Goal: Task Accomplishment & Management: Manage account settings

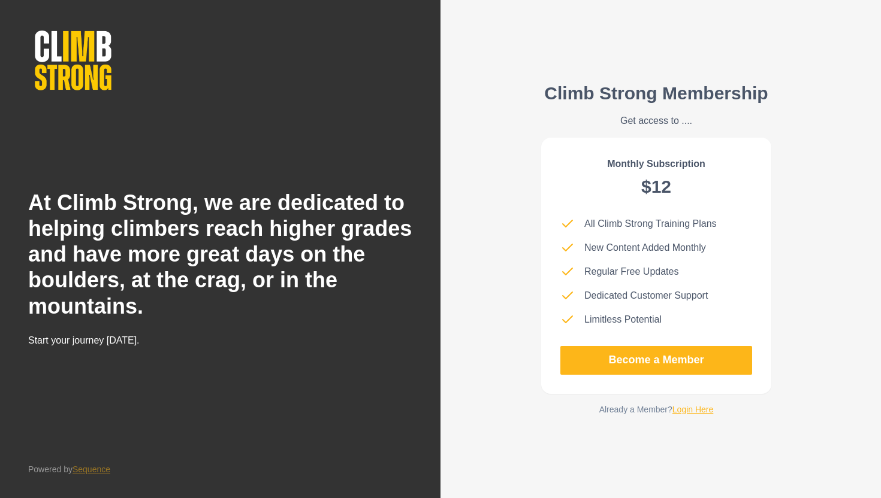
click at [683, 417] on div "Climb Strong Membership Get access to .... Monthly Subscription $12 All Climb S…" at bounding box center [656, 249] width 268 height 391
click at [691, 409] on link "Login Here" at bounding box center [692, 410] width 41 height 10
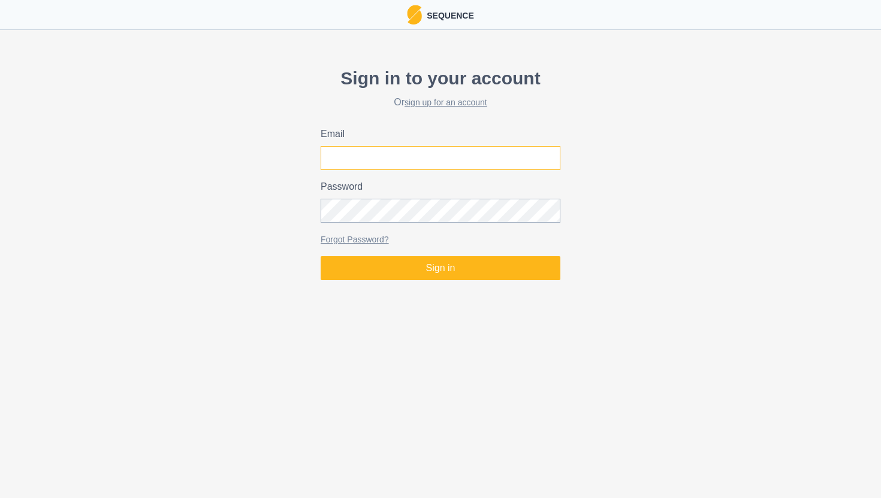
click at [432, 160] on input "Email" at bounding box center [441, 158] width 240 height 24
type input "[EMAIL_ADDRESS][DOMAIN_NAME]"
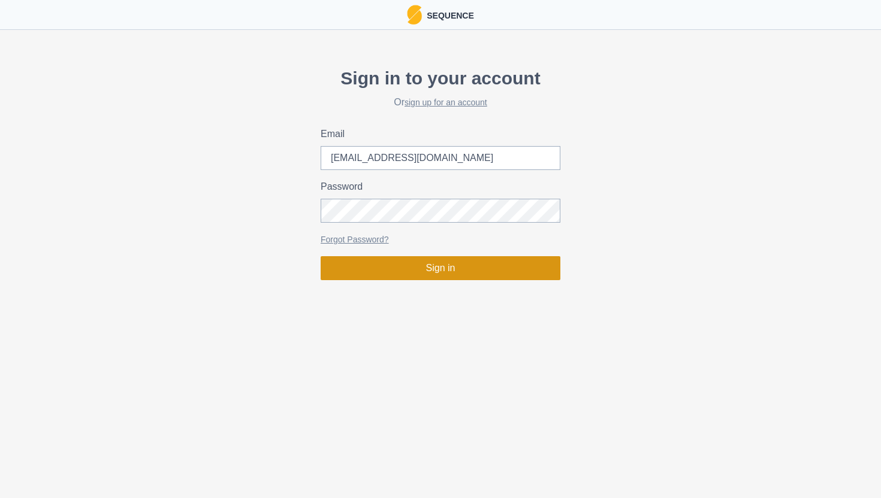
click at [422, 275] on button "Sign in" at bounding box center [441, 268] width 240 height 24
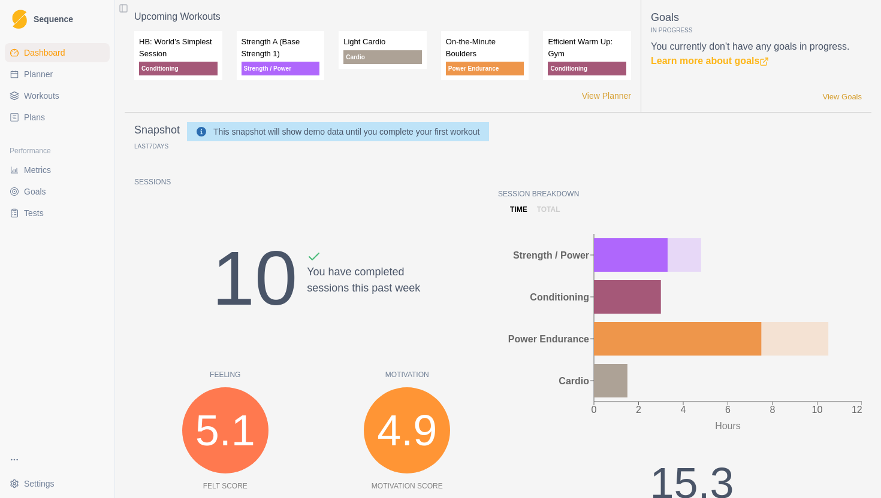
click at [64, 77] on link "Planner" at bounding box center [57, 74] width 105 height 19
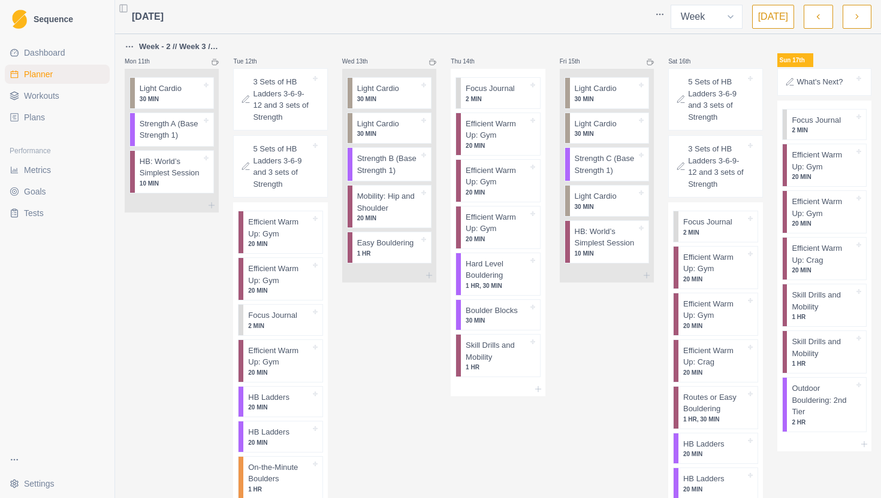
click at [216, 62] on icon at bounding box center [214, 62] width 7 height 7
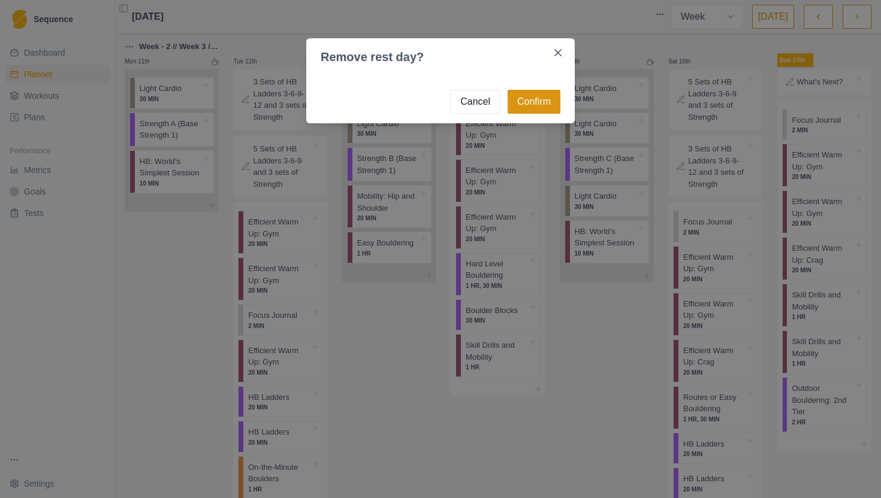
click at [516, 102] on button "Confirm" at bounding box center [533, 102] width 53 height 24
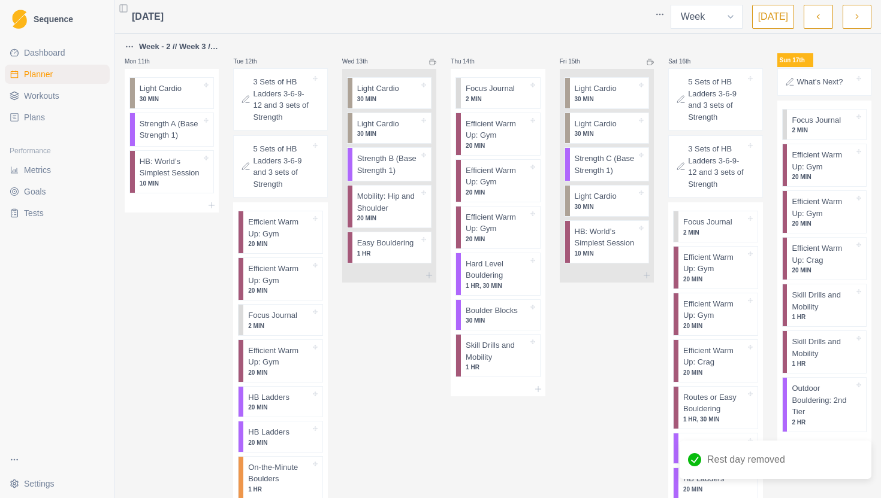
click at [210, 64] on div "Mon 11th" at bounding box center [172, 61] width 94 height 14
click at [181, 207] on div at bounding box center [172, 205] width 94 height 14
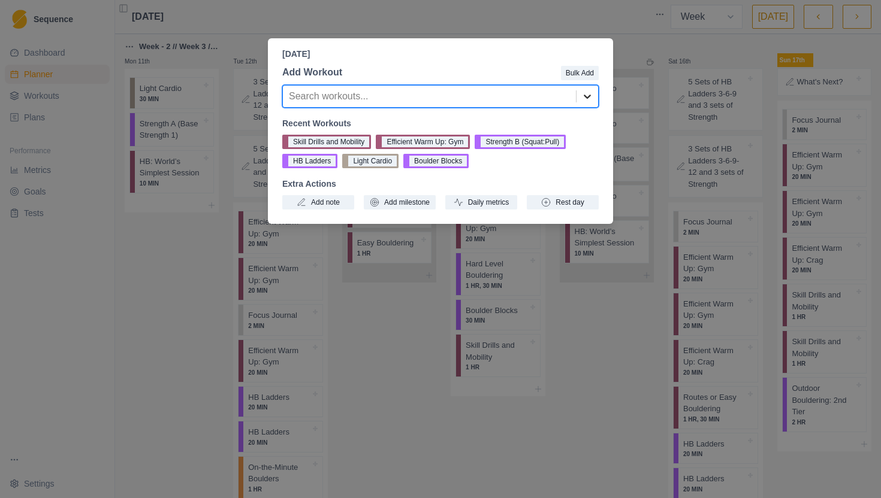
click at [587, 97] on icon at bounding box center [587, 97] width 7 height 4
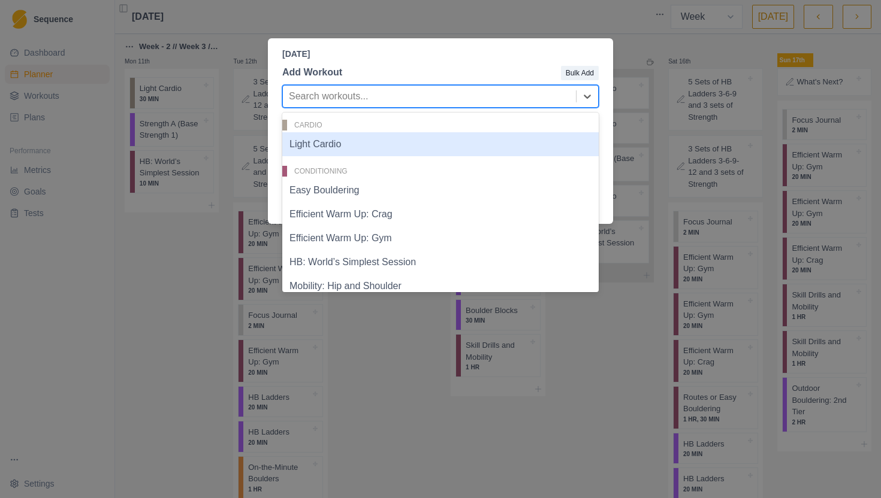
click at [664, 163] on div "Monday, August 11th, 2025 Add Workout Bulk Add Light Cardio, 1 of 22. 22 result…" at bounding box center [440, 249] width 881 height 498
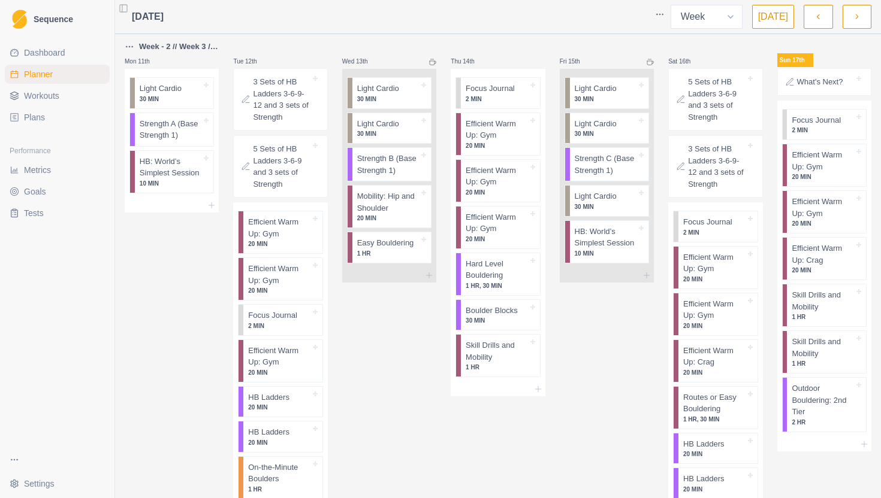
click at [855, 21] on icon "button" at bounding box center [857, 17] width 8 height 12
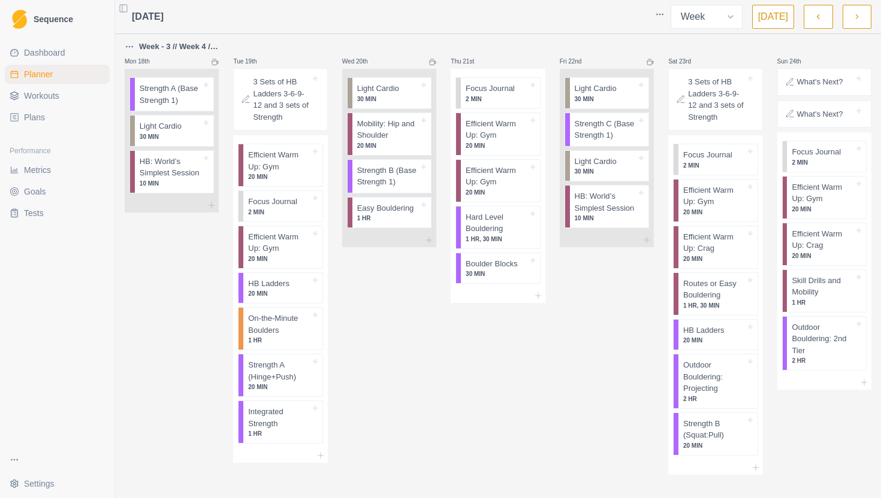
click at [855, 21] on icon "button" at bounding box center [857, 17] width 8 height 12
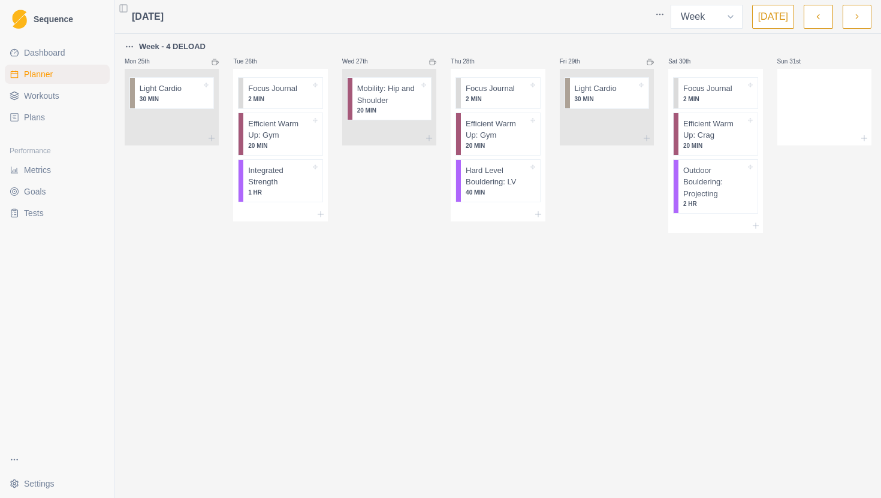
click at [855, 21] on icon "button" at bounding box center [857, 17] width 8 height 12
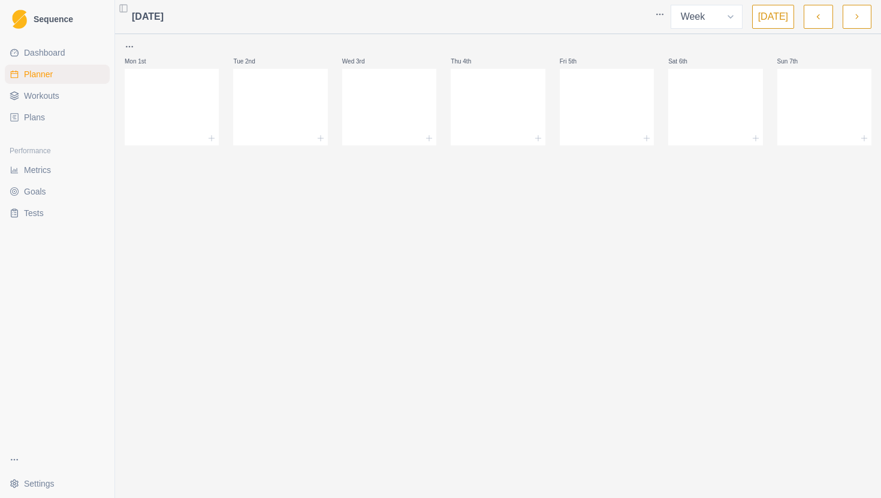
click at [806, 14] on button "button" at bounding box center [817, 17] width 29 height 24
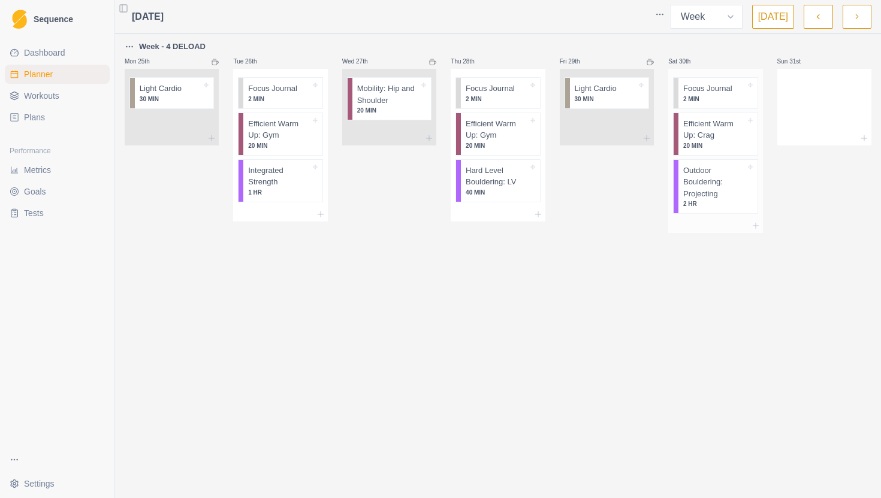
click at [717, 99] on p "2 MIN" at bounding box center [714, 99] width 62 height 9
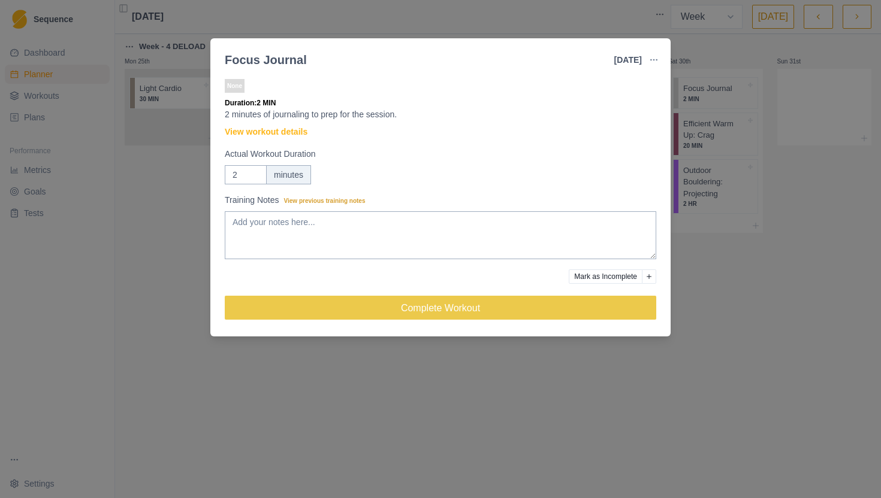
click at [296, 341] on div "Focus Journal 30 Aug 2025 Link To Goal View Workout Metrics Edit Original Worko…" at bounding box center [440, 249] width 881 height 498
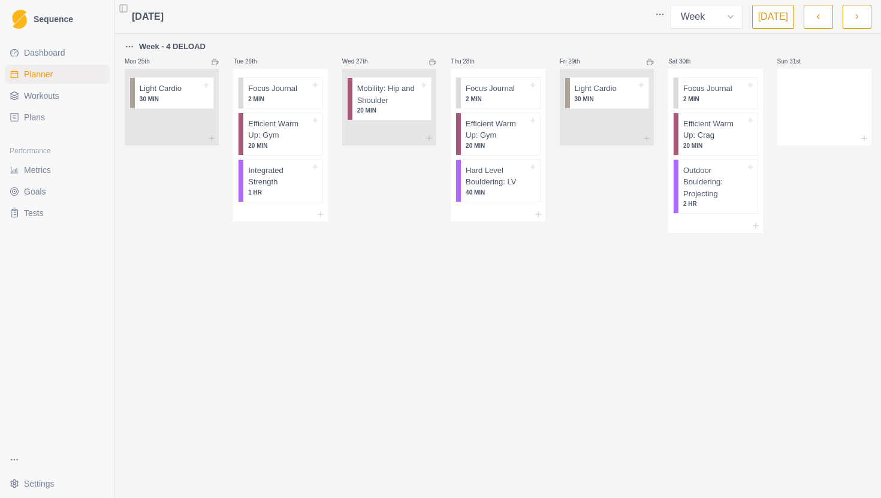
click at [54, 55] on span "Dashboard" at bounding box center [44, 53] width 41 height 12
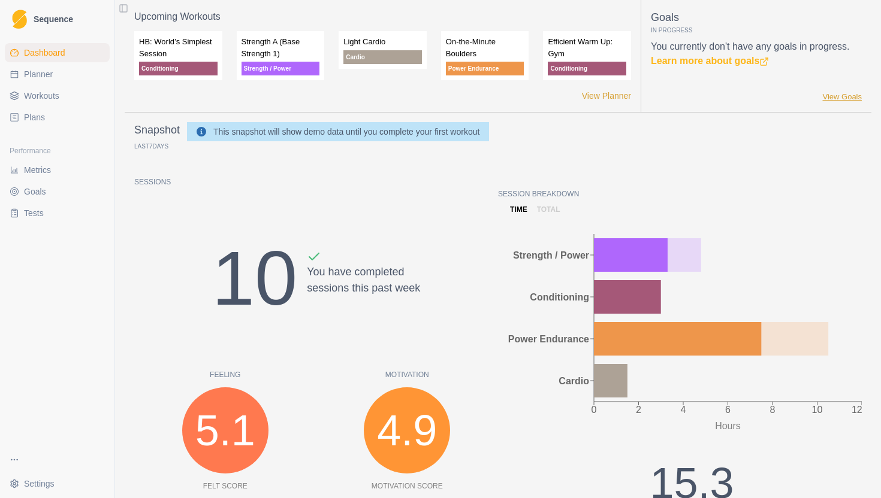
click at [856, 93] on link "View Goals" at bounding box center [842, 97] width 40 height 12
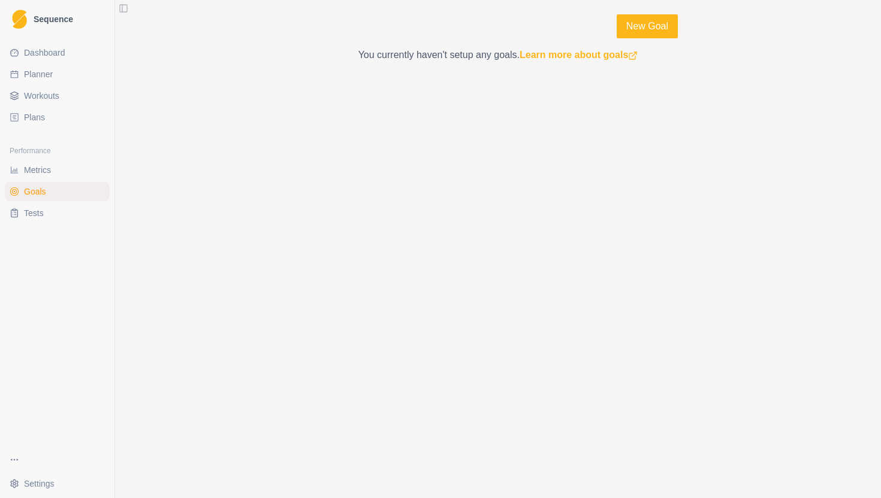
click at [38, 168] on span "Metrics" at bounding box center [37, 170] width 27 height 12
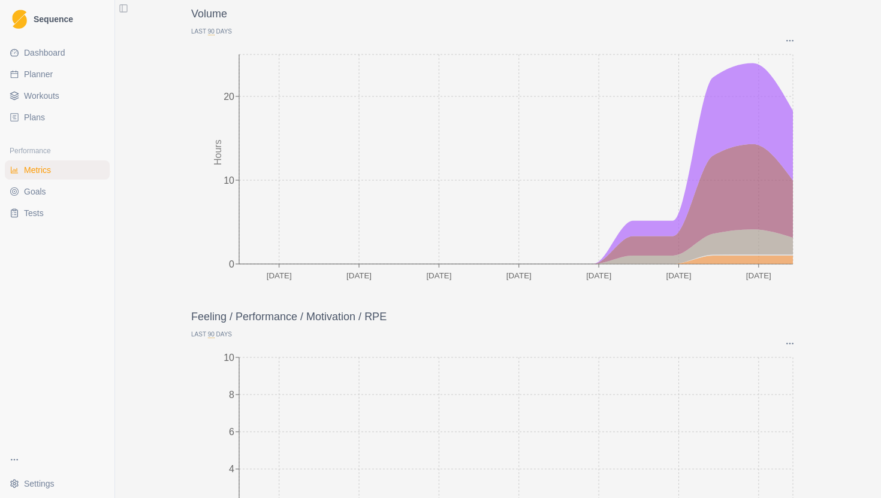
scroll to position [73, 0]
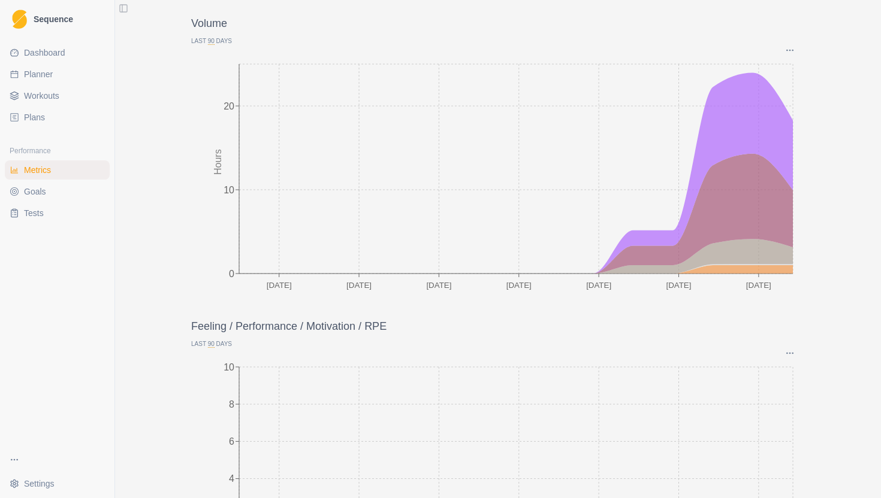
click at [60, 191] on link "Goals" at bounding box center [57, 191] width 105 height 19
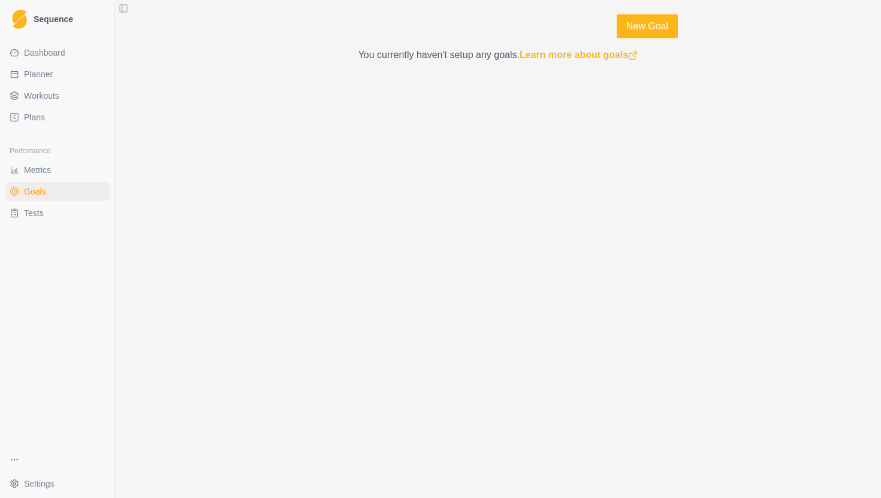
click at [50, 213] on link "Tests" at bounding box center [57, 213] width 105 height 19
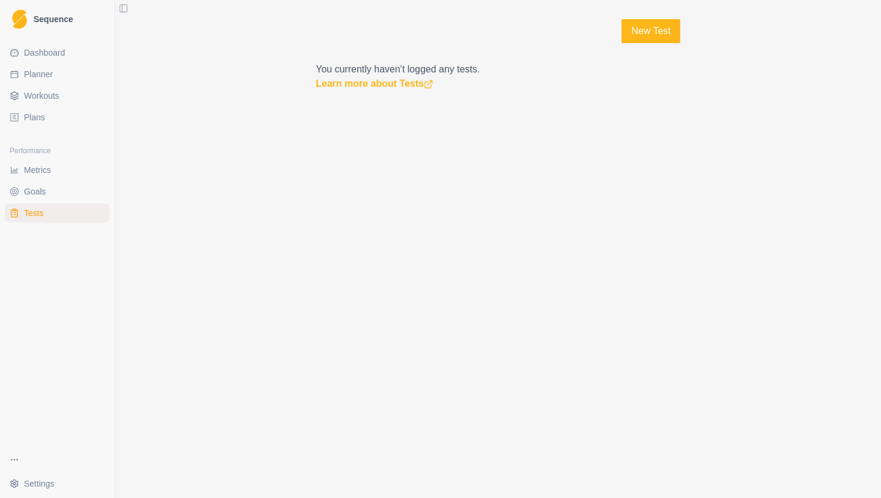
click at [47, 110] on link "Plans" at bounding box center [57, 117] width 105 height 19
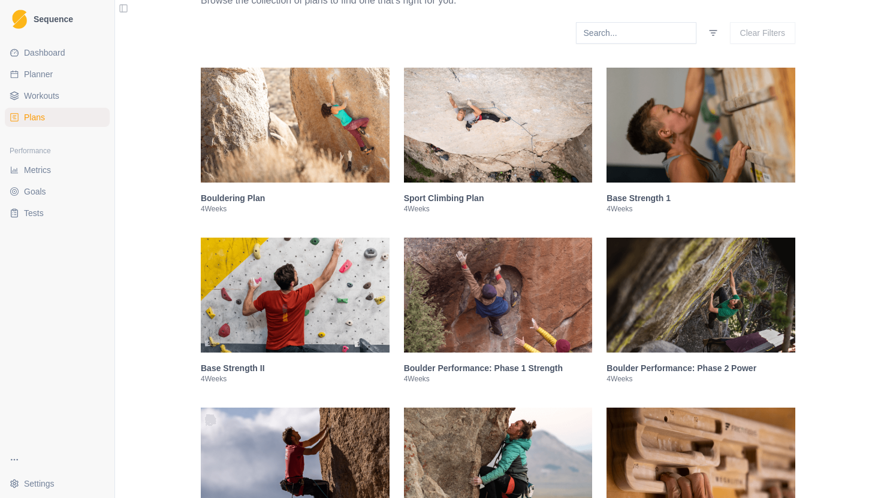
scroll to position [210, 0]
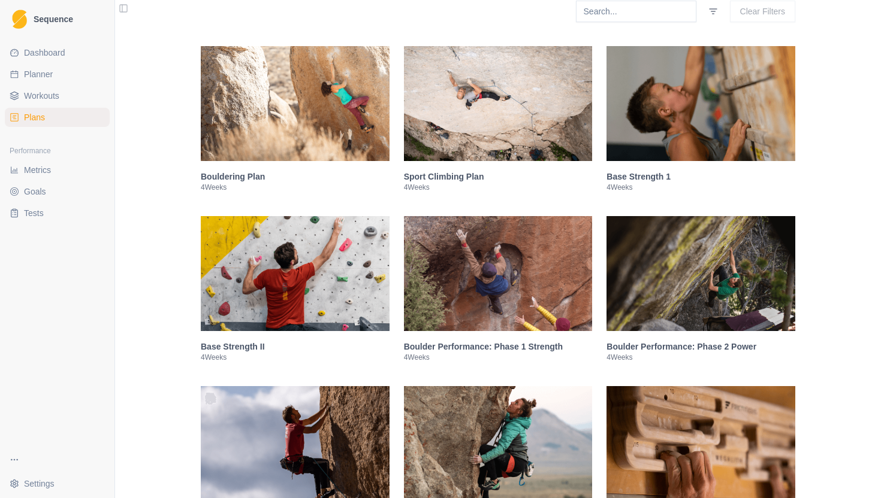
click at [699, 140] on img at bounding box center [700, 103] width 189 height 115
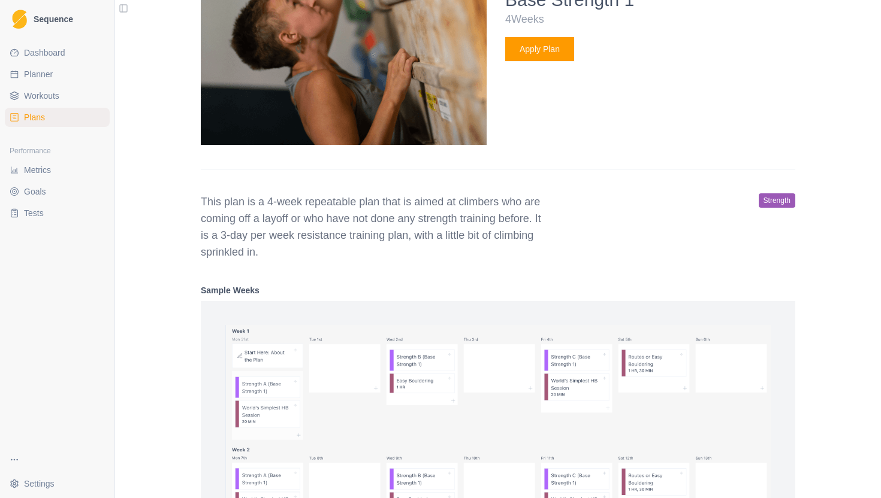
scroll to position [0, 0]
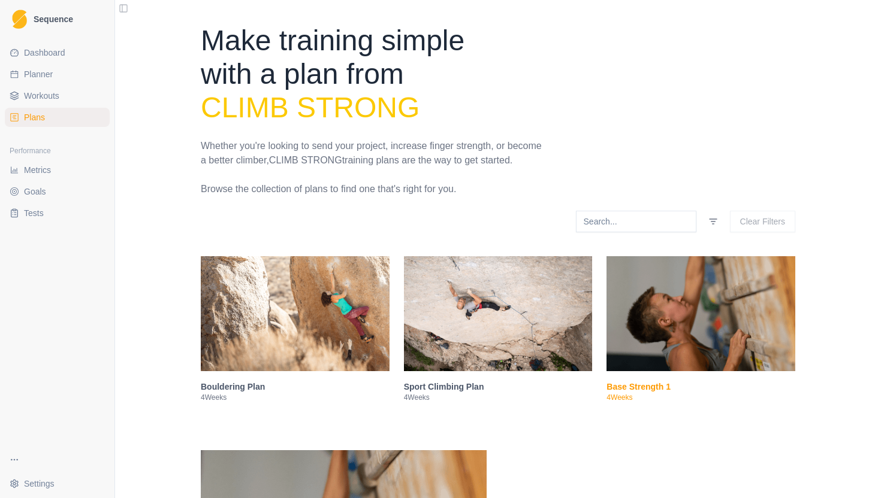
click at [60, 50] on span "Dashboard" at bounding box center [44, 53] width 41 height 12
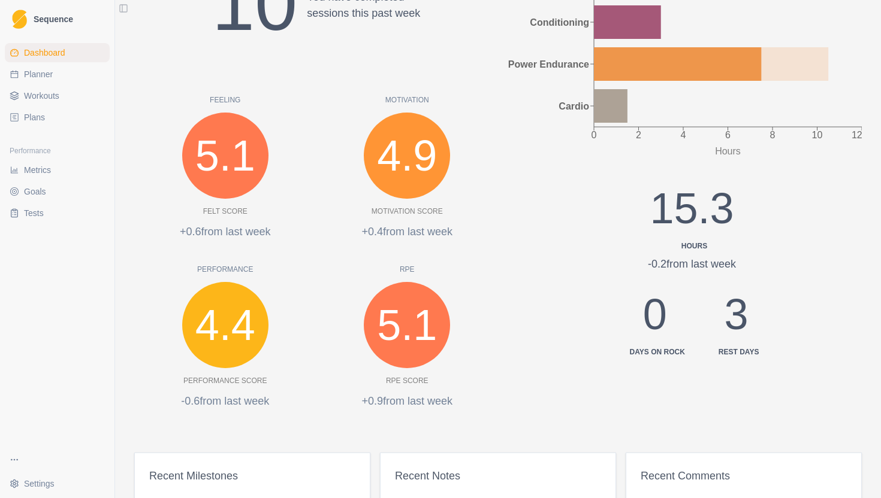
scroll to position [551, 0]
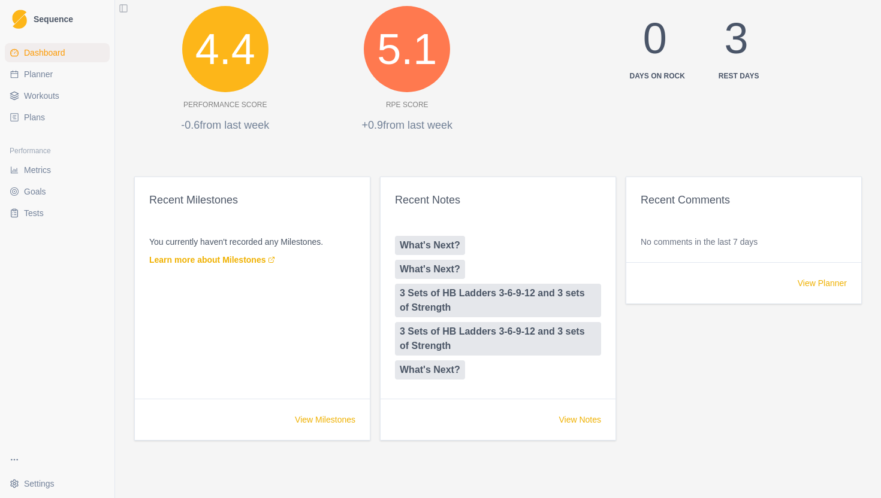
click at [52, 16] on span "Sequence" at bounding box center [54, 19] width 40 height 8
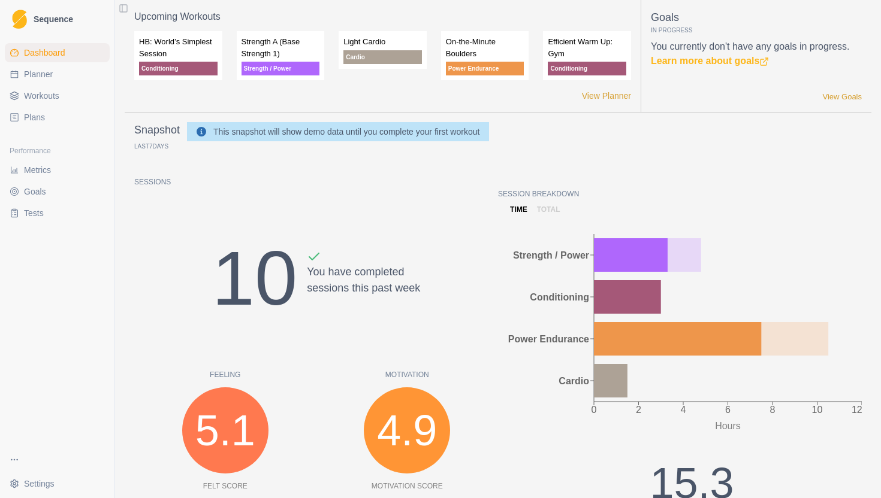
click at [19, 476] on html "Sequence Dashboard Planner Workouts Plans Performance Metrics Goals Tests Setti…" at bounding box center [440, 249] width 881 height 498
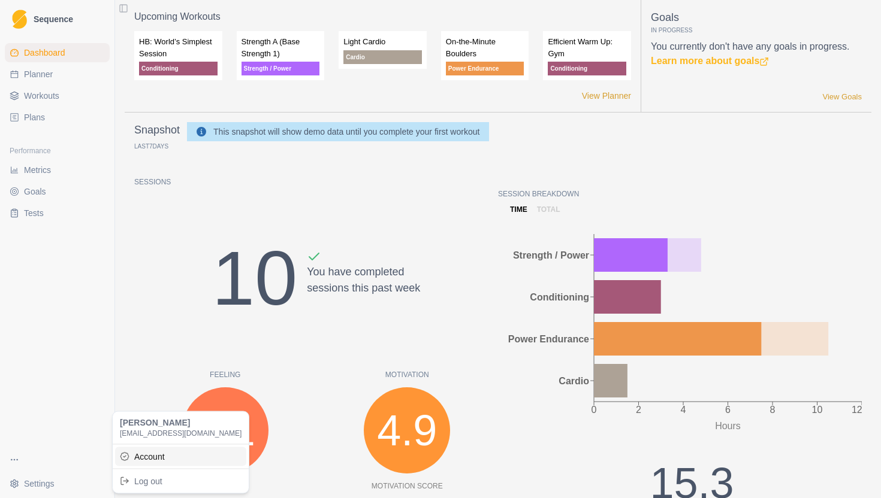
click at [141, 455] on link "Account" at bounding box center [180, 456] width 131 height 19
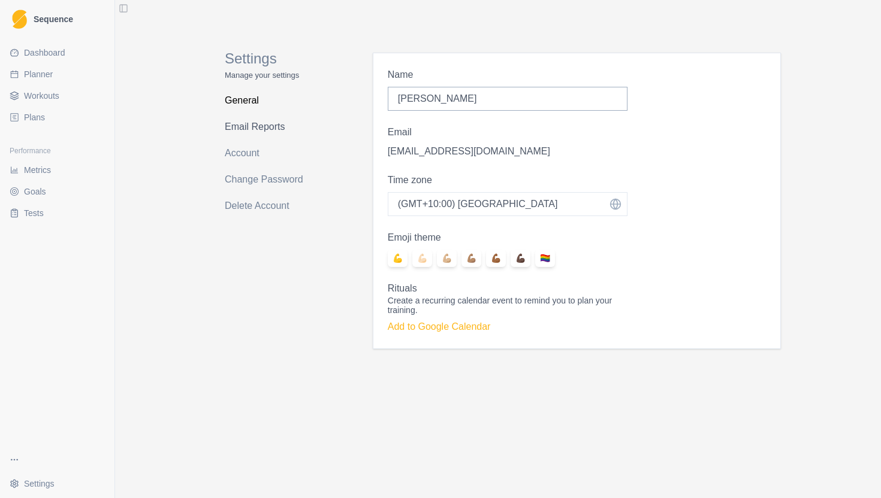
click at [263, 126] on link "Email Reports" at bounding box center [272, 126] width 95 height 19
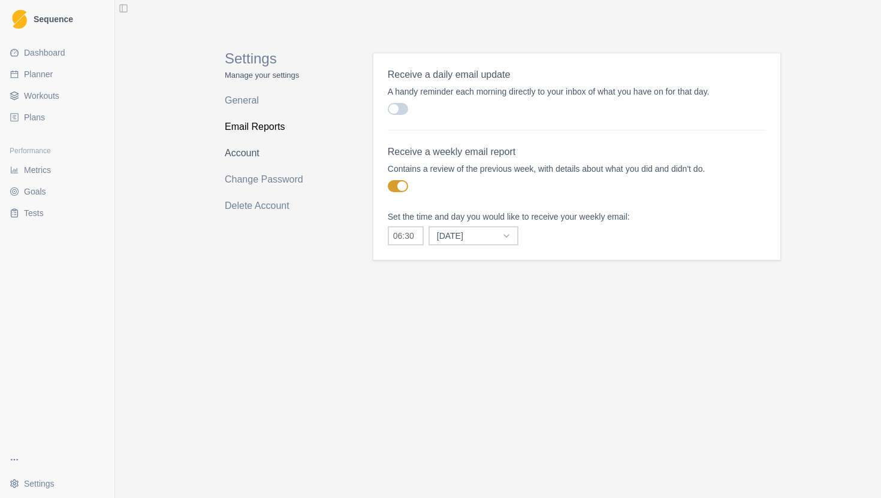
click at [261, 152] on link "Account" at bounding box center [272, 153] width 95 height 19
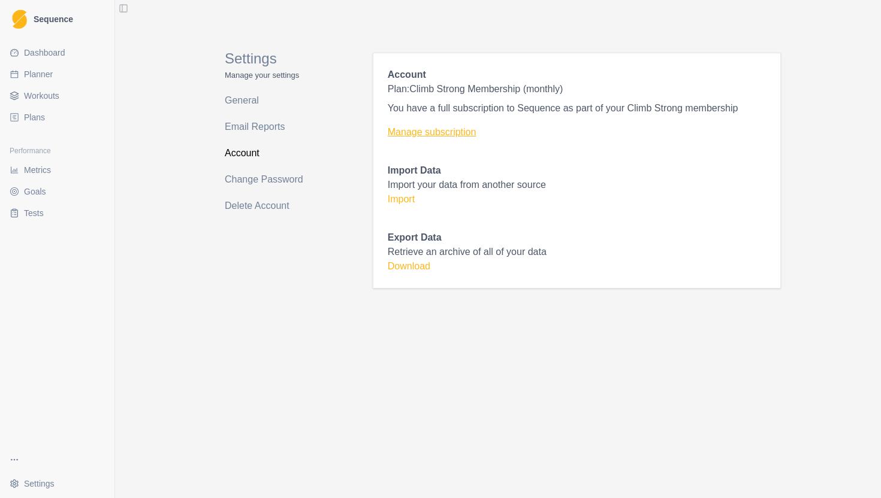
click at [418, 137] on link "Manage subscription" at bounding box center [577, 132] width 378 height 14
